Goal: Check status

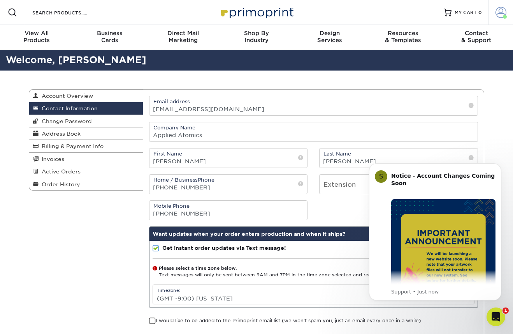
click at [500, 15] on span at bounding box center [501, 12] width 11 height 11
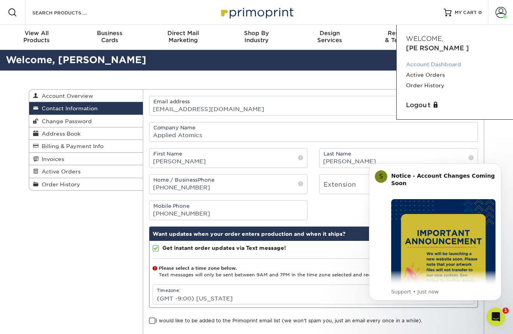
click at [443, 59] on link "Account Dashboard" at bounding box center [455, 64] width 98 height 11
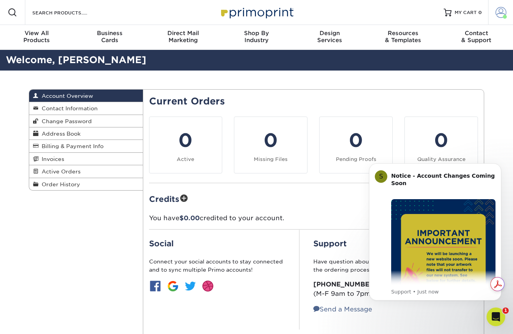
click at [507, 16] on link "Account" at bounding box center [500, 12] width 25 height 25
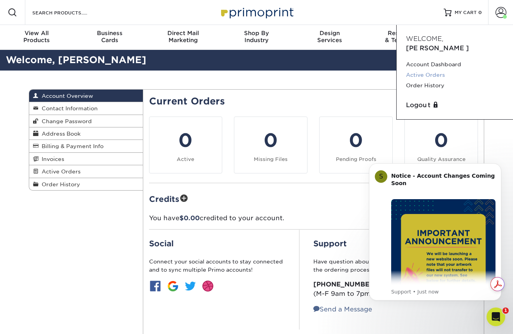
click at [429, 70] on link "Active Orders" at bounding box center [455, 75] width 98 height 11
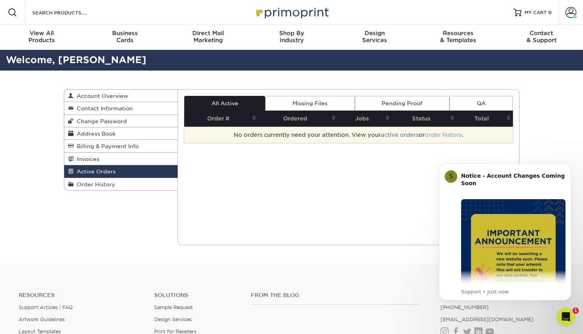
click at [453, 134] on link "order history" at bounding box center [443, 135] width 37 height 6
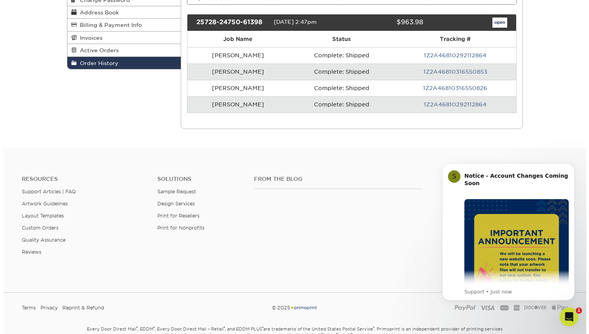
scroll to position [121, 0]
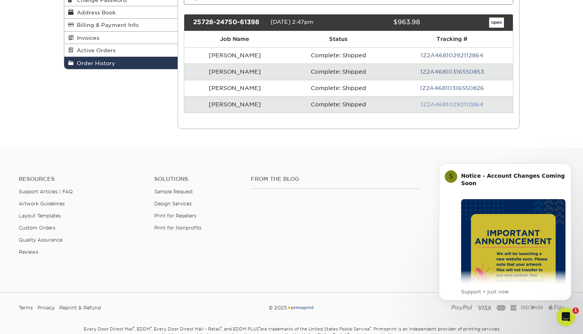
click at [449, 104] on link "1Z2A46810292112864" at bounding box center [452, 104] width 63 height 6
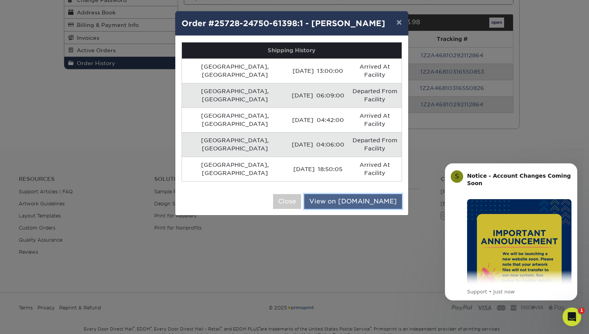
click at [369, 194] on link "View on UPS.com" at bounding box center [353, 201] width 98 height 15
